Goal: Task Accomplishment & Management: Manage account settings

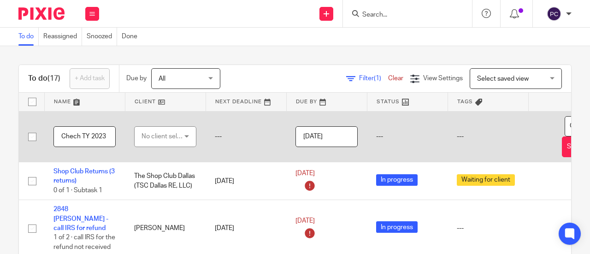
click at [81, 137] on input "Chech TY 2023" at bounding box center [85, 136] width 62 height 21
type input "Check TY 2023"
click at [157, 139] on div "No client selected" at bounding box center [163, 136] width 43 height 19
type input "nick"
click at [161, 138] on div "No client selected" at bounding box center [168, 136] width 53 height 6
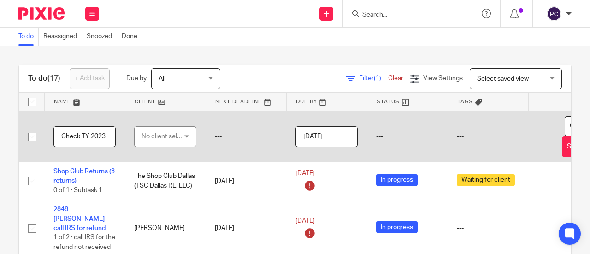
click at [107, 135] on input "Check TY 2023" at bounding box center [85, 136] width 62 height 21
paste input "Nick Scurfield"
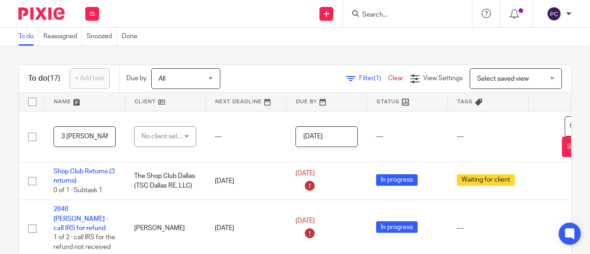
type input "Check TY 2023 [PERSON_NAME]"
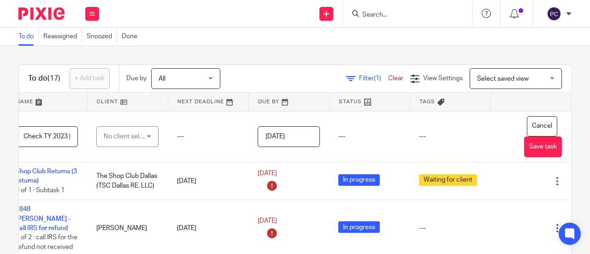
scroll to position [0, 59]
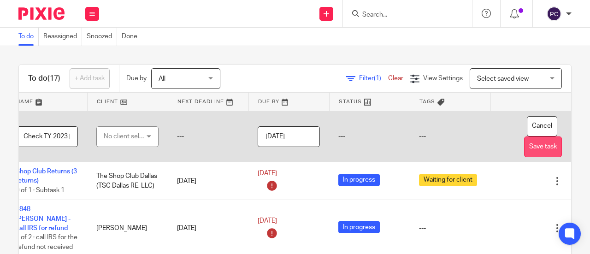
click at [524, 146] on button "Save task" at bounding box center [543, 147] width 38 height 21
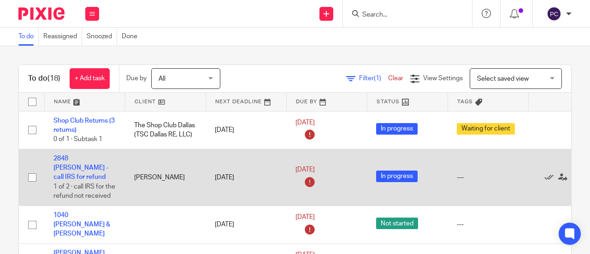
click at [308, 175] on icon at bounding box center [310, 182] width 15 height 15
click at [309, 165] on link "[DATE]" at bounding box center [317, 170] width 42 height 10
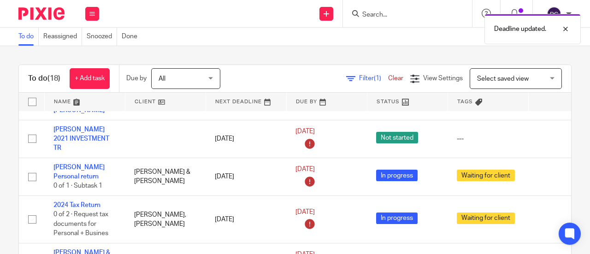
scroll to position [138, 0]
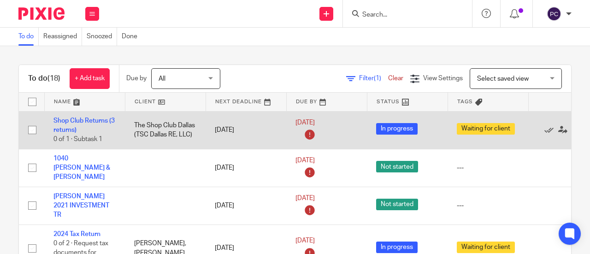
click at [311, 130] on icon at bounding box center [310, 134] width 15 height 15
click at [322, 119] on link "Sep 9, 2025" at bounding box center [317, 123] width 42 height 10
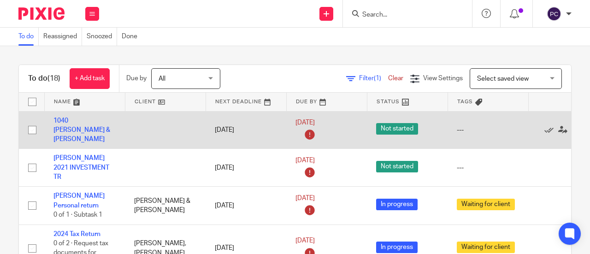
click at [310, 142] on icon at bounding box center [310, 134] width 15 height 15
click at [309, 138] on icon at bounding box center [310, 134] width 15 height 15
click at [309, 127] on link "[DATE]" at bounding box center [317, 123] width 42 height 10
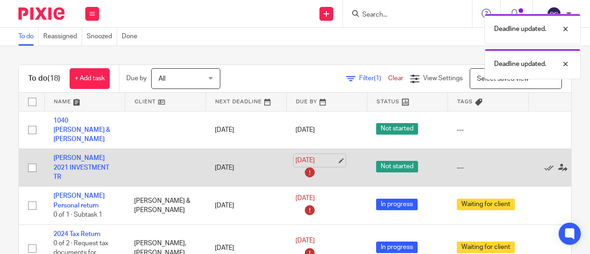
click at [326, 166] on link "[DATE]" at bounding box center [317, 161] width 42 height 10
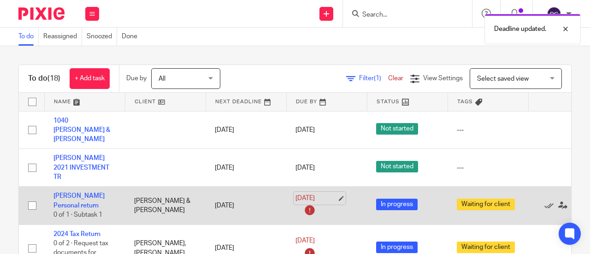
click at [330, 203] on link "Sep 14, 2025" at bounding box center [317, 199] width 42 height 10
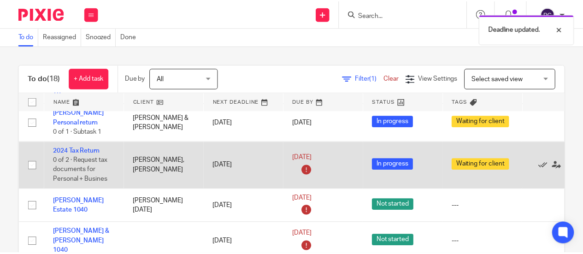
scroll to position [46, 0]
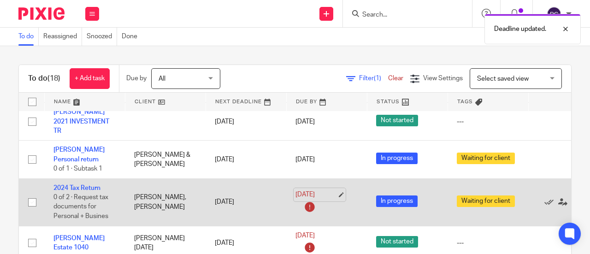
click at [324, 200] on link "Sep 14, 2025" at bounding box center [317, 195] width 42 height 10
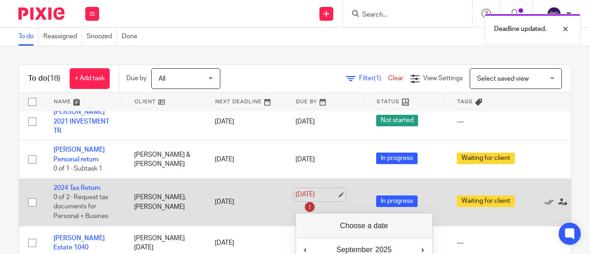
click at [324, 200] on link "Sep 14, 2025" at bounding box center [317, 195] width 42 height 10
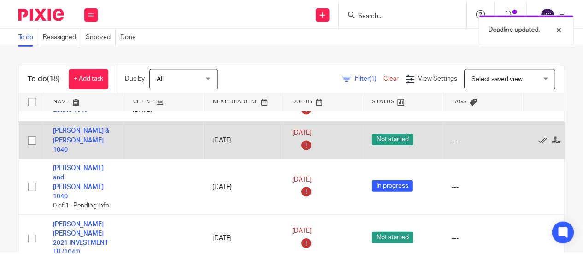
scroll to position [138, 0]
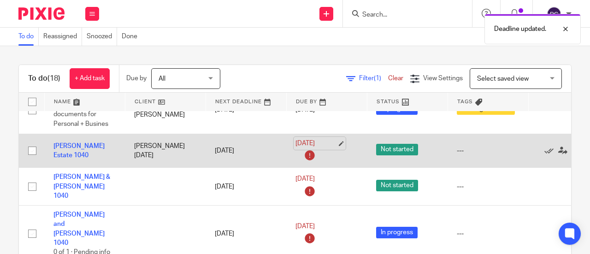
click at [328, 149] on link "Sep 14, 2025" at bounding box center [317, 144] width 42 height 10
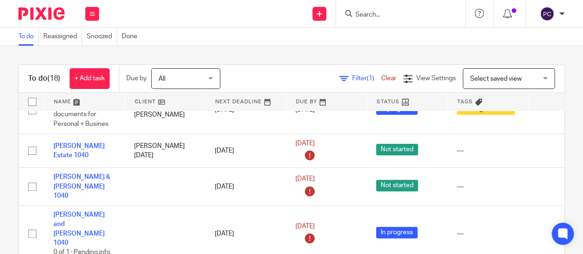
scroll to position [0, 0]
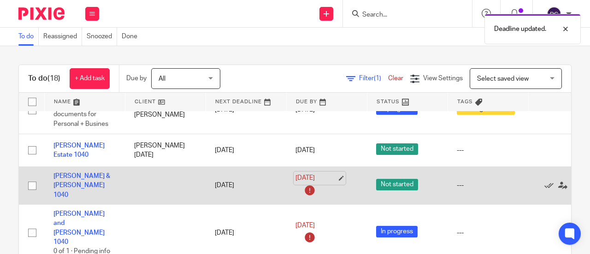
click at [331, 183] on link "Sep 14, 2025" at bounding box center [317, 178] width 42 height 10
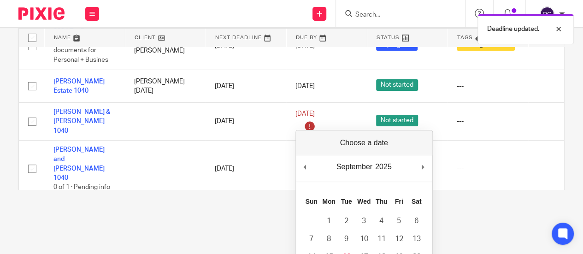
scroll to position [92, 0]
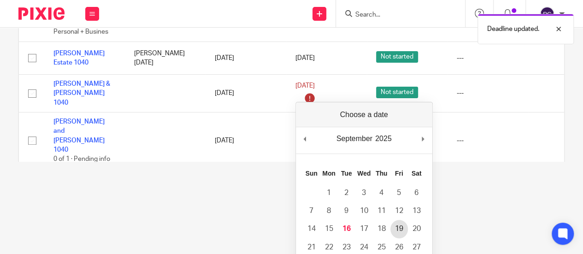
click at [395, 145] on span "In progress" at bounding box center [397, 140] width 42 height 12
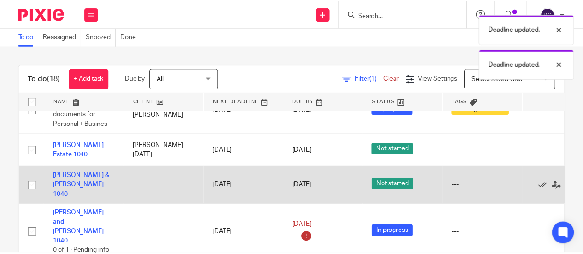
scroll to position [185, 0]
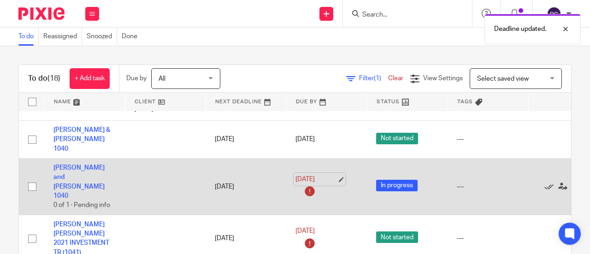
click at [321, 175] on link "Sep 14, 2025" at bounding box center [317, 180] width 42 height 10
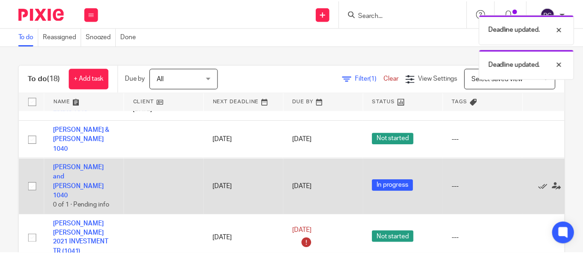
scroll to position [231, 0]
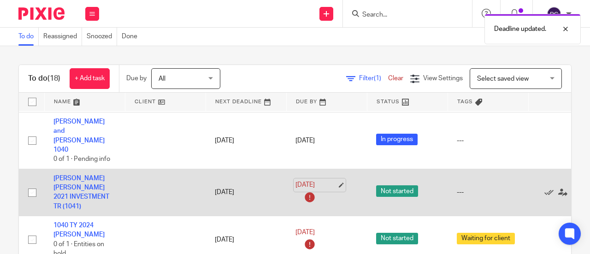
drag, startPoint x: 321, startPoint y: 164, endPoint x: 328, endPoint y: 167, distance: 8.3
click at [321, 180] on link "Sep 14, 2025" at bounding box center [317, 185] width 42 height 10
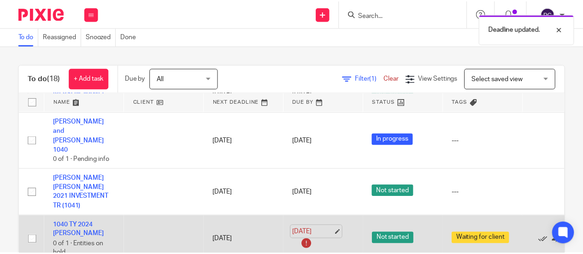
scroll to position [277, 0]
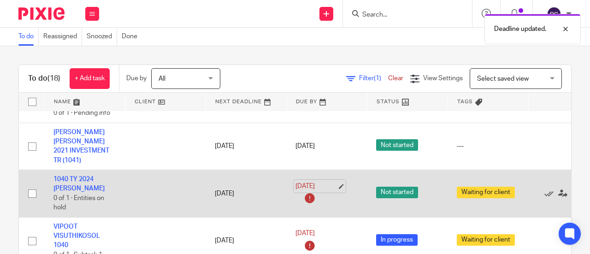
click at [333, 182] on link "[DATE]" at bounding box center [317, 187] width 42 height 10
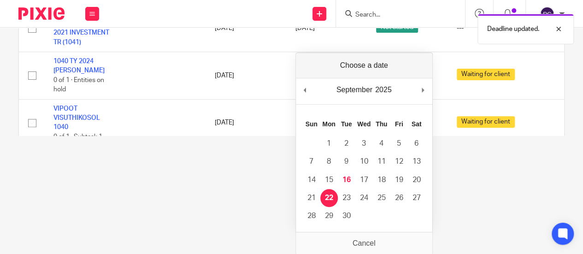
scroll to position [0, 0]
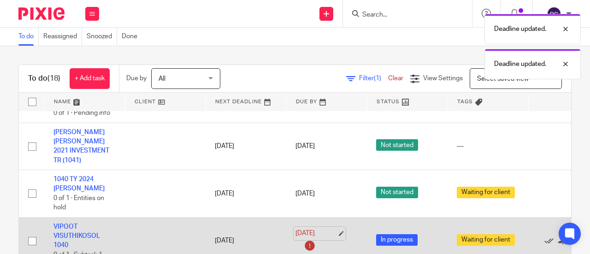
click at [323, 229] on link "[DATE]" at bounding box center [317, 234] width 42 height 10
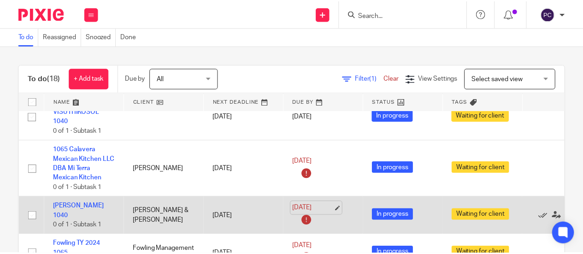
scroll to position [415, 0]
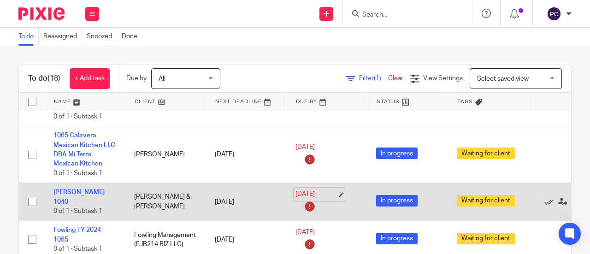
click at [315, 190] on link "[DATE]" at bounding box center [317, 195] width 42 height 10
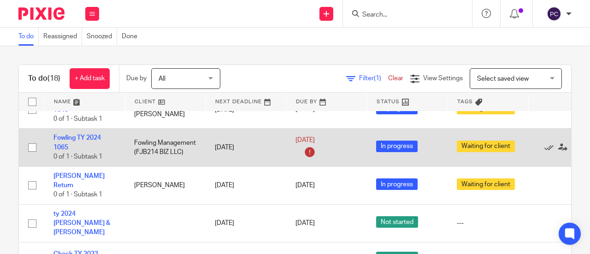
scroll to position [554, 0]
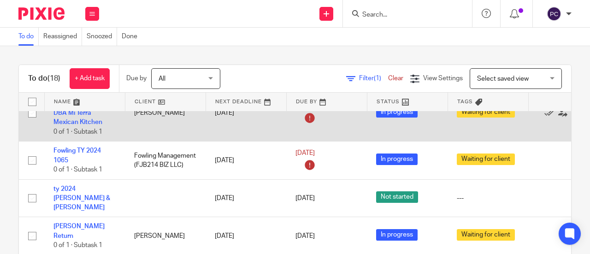
scroll to position [46, 0]
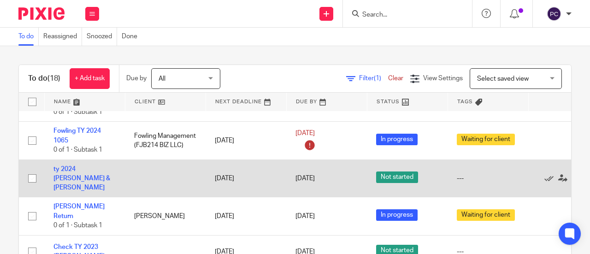
click at [30, 177] on input "checkbox" at bounding box center [33, 179] width 18 height 18
checkbox input "true"
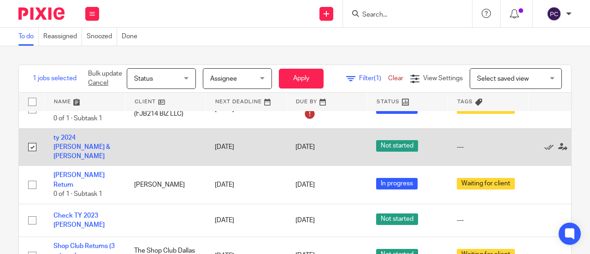
scroll to position [92, 0]
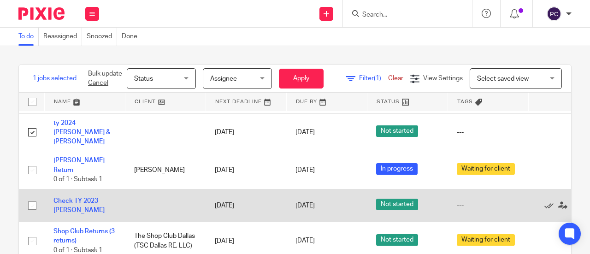
click at [32, 202] on input "checkbox" at bounding box center [33, 206] width 18 height 18
checkbox input "true"
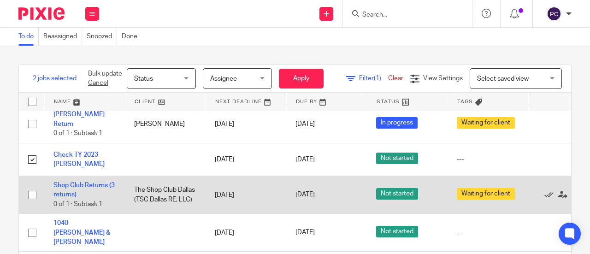
click at [31, 189] on input "checkbox" at bounding box center [33, 195] width 18 height 18
checkbox input "true"
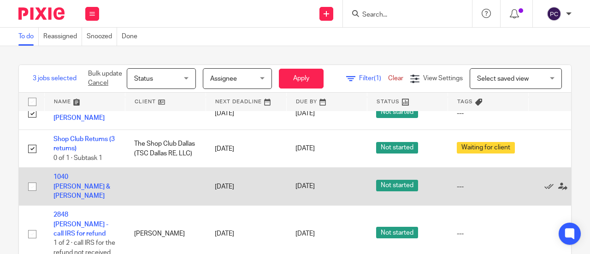
scroll to position [231, 0]
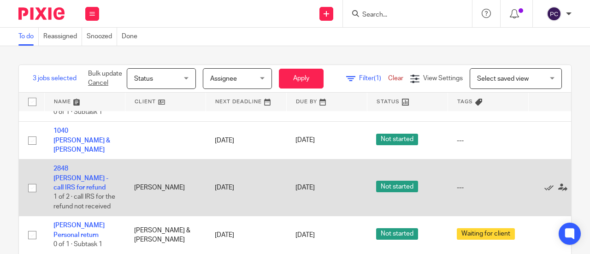
click at [34, 189] on input "checkbox" at bounding box center [33, 188] width 18 height 18
checkbox input "true"
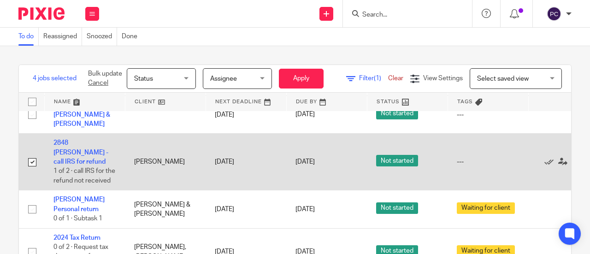
scroll to position [277, 0]
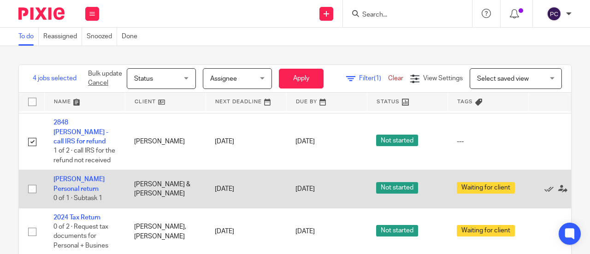
click at [33, 184] on input "checkbox" at bounding box center [33, 189] width 18 height 18
checkbox input "true"
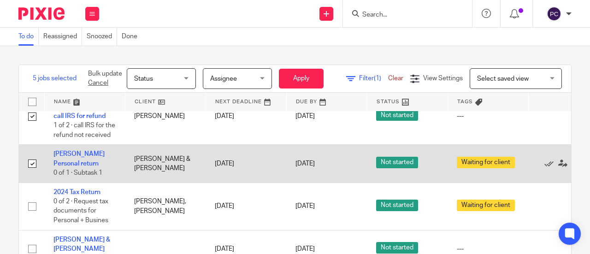
scroll to position [323, 0]
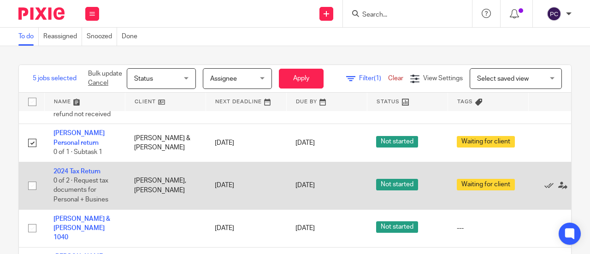
click at [31, 182] on input "checkbox" at bounding box center [33, 186] width 18 height 18
checkbox input "true"
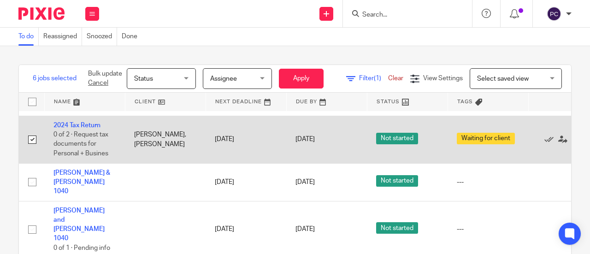
scroll to position [415, 0]
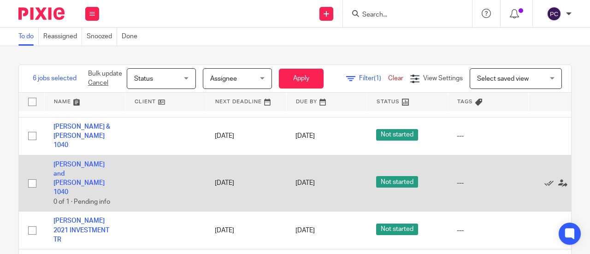
click at [30, 175] on input "checkbox" at bounding box center [33, 184] width 18 height 18
checkbox input "true"
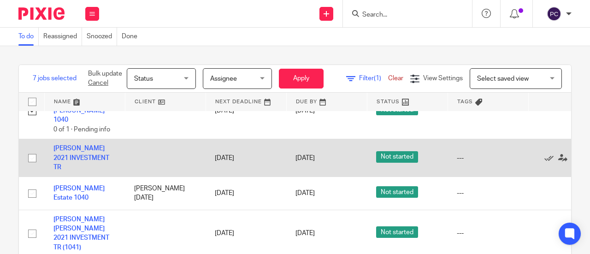
scroll to position [507, 0]
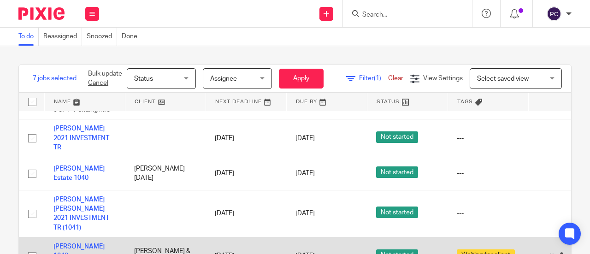
click at [29, 248] on input "checkbox" at bounding box center [33, 257] width 18 height 18
checkbox input "true"
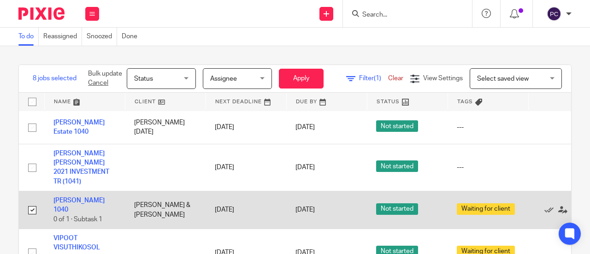
scroll to position [586, 0]
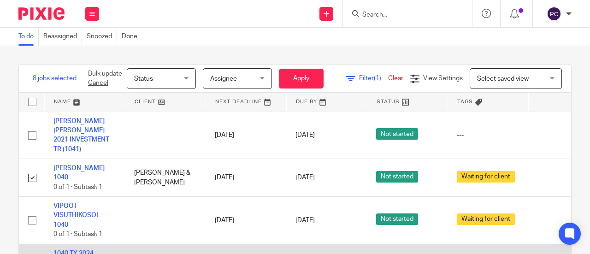
checkbox input "true"
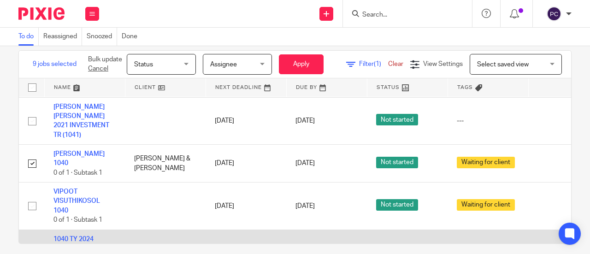
scroll to position [22, 0]
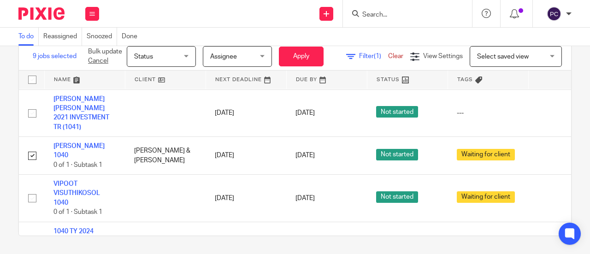
click at [157, 62] on span "Status" at bounding box center [158, 56] width 49 height 19
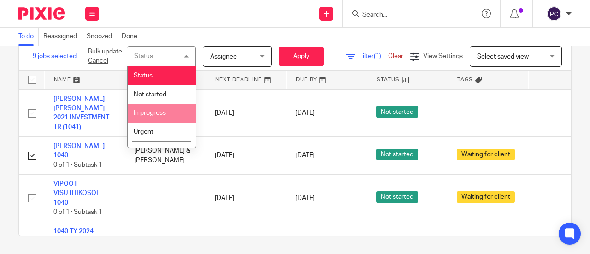
click at [156, 116] on span "In progress" at bounding box center [150, 113] width 32 height 6
click at [156, 137] on td "[PERSON_NAME] & [PERSON_NAME]" at bounding box center [165, 156] width 81 height 38
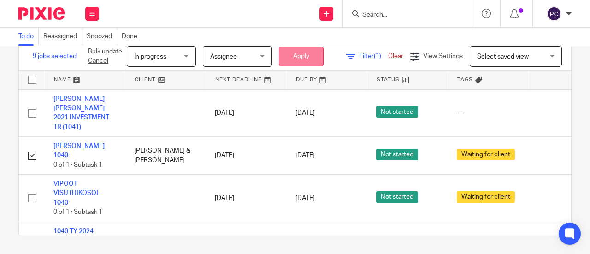
click at [297, 54] on button "Apply" at bounding box center [301, 57] width 45 height 20
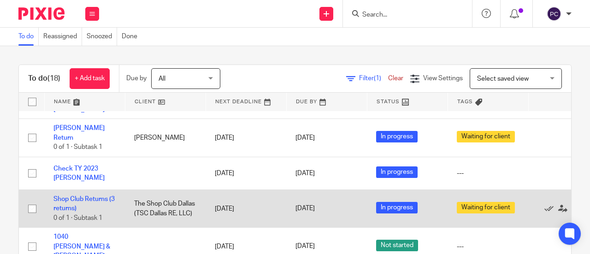
scroll to position [138, 0]
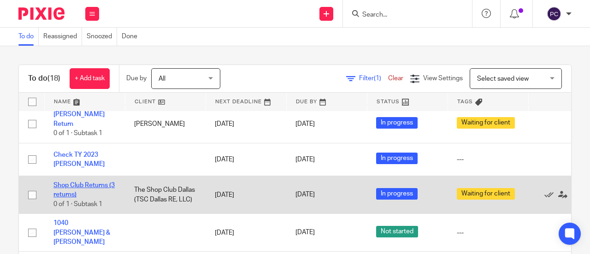
click at [78, 182] on link "Shop Club Returns (3 returns)" at bounding box center [84, 190] width 61 height 16
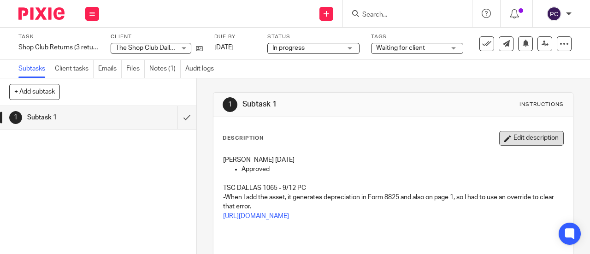
click at [524, 137] on button "Edit description" at bounding box center [532, 138] width 65 height 15
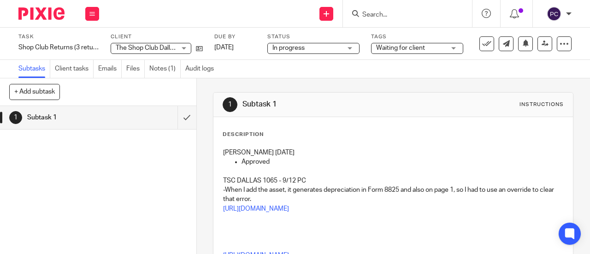
click at [524, 137] on div "Description" at bounding box center [393, 134] width 341 height 7
click at [219, 153] on div "Rahil Hamirani 9/12/2025 Approved TSC DALLAS 1065 - 9/12 PC -When I add the ass…" at bounding box center [394, 233] width 350 height 180
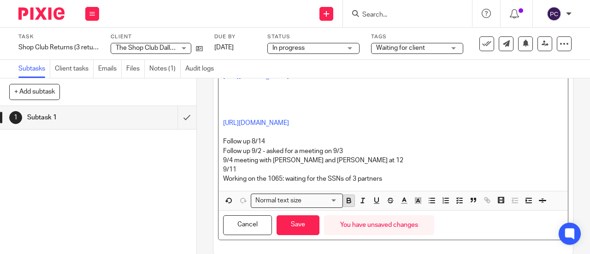
scroll to position [173, 0]
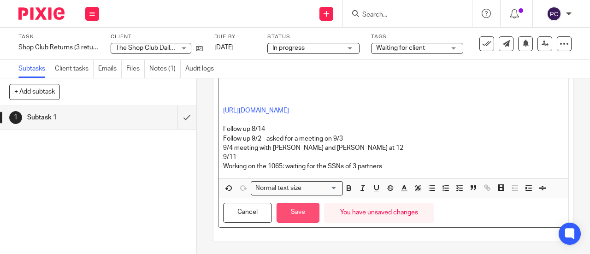
click at [298, 211] on button "Save" at bounding box center [298, 213] width 43 height 20
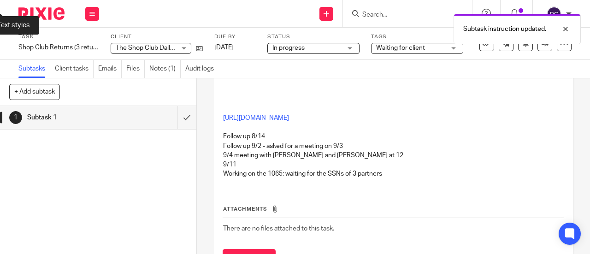
scroll to position [180, 0]
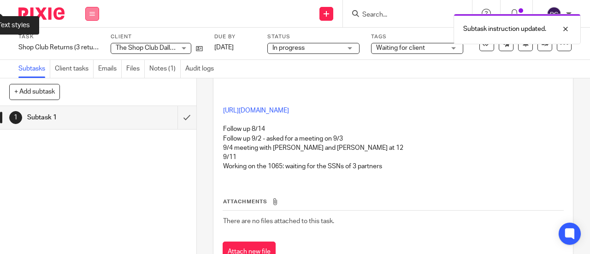
click at [96, 12] on button at bounding box center [92, 14] width 14 height 14
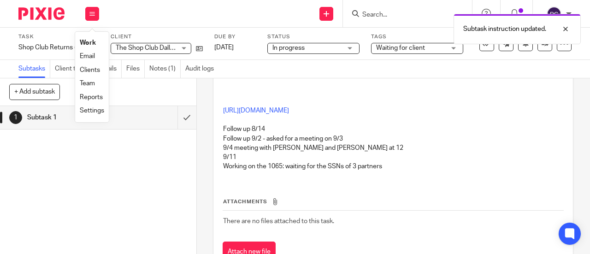
click at [90, 45] on link "Work" at bounding box center [88, 43] width 16 height 6
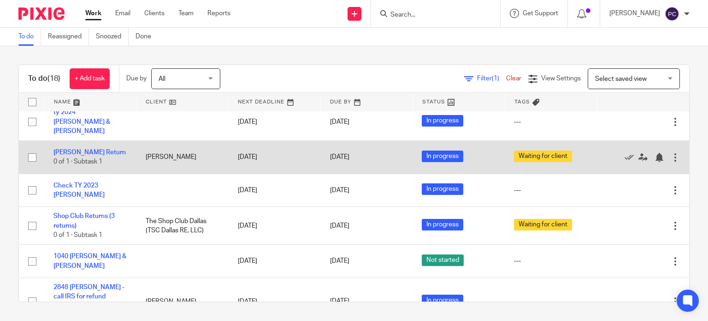
scroll to position [46, 0]
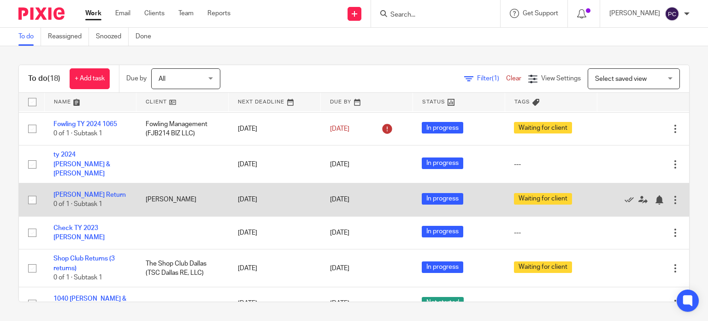
click at [196, 197] on td "[PERSON_NAME]" at bounding box center [183, 199] width 92 height 33
click at [89, 191] on link "Michael Jante Return" at bounding box center [90, 194] width 72 height 6
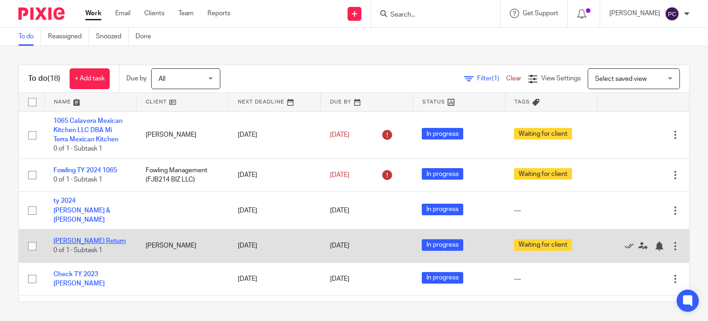
click at [96, 238] on link "[PERSON_NAME] Return" at bounding box center [90, 241] width 72 height 6
